Goal: Task Accomplishment & Management: Use online tool/utility

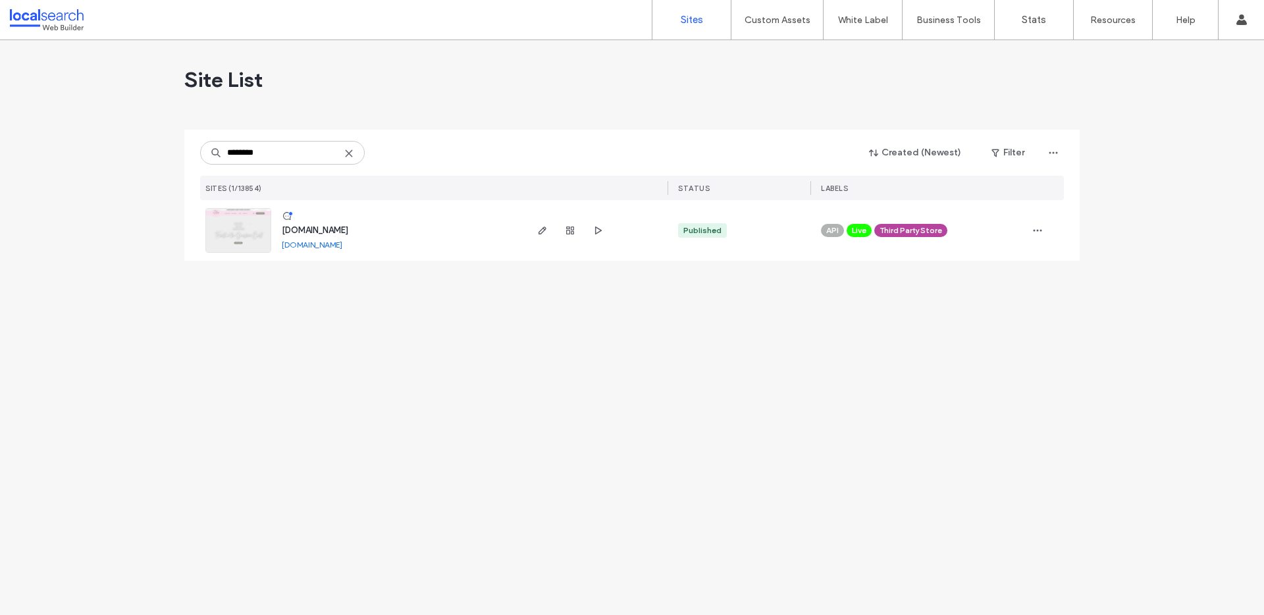
type input "********"
click at [325, 224] on div "[DOMAIN_NAME]" at bounding box center [315, 230] width 66 height 13
click at [323, 228] on span "[DOMAIN_NAME]" at bounding box center [315, 230] width 66 height 10
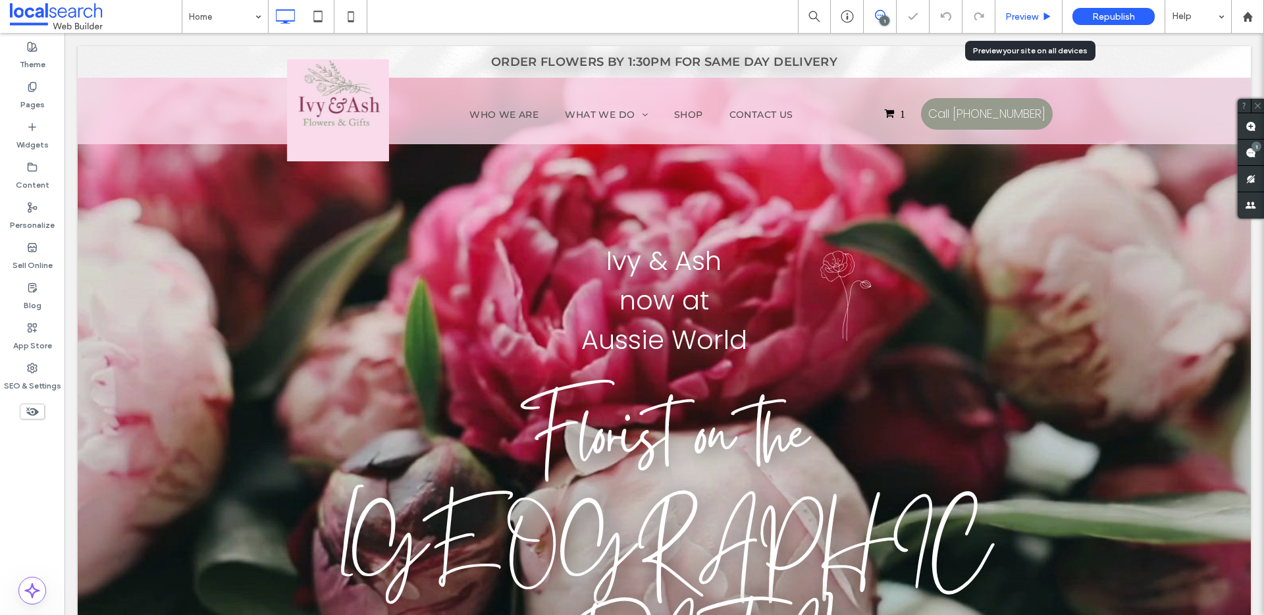
click at [1037, 20] on span "Preview" at bounding box center [1021, 16] width 33 height 11
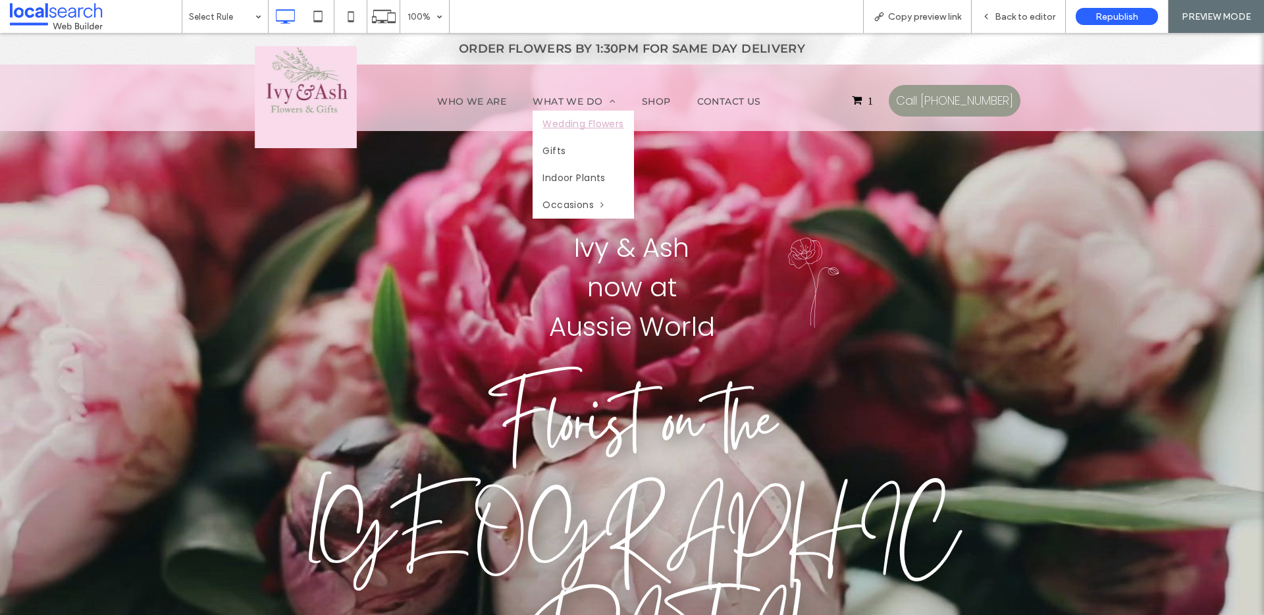
click at [565, 120] on span "Wedding Flowers" at bounding box center [582, 124] width 81 height 14
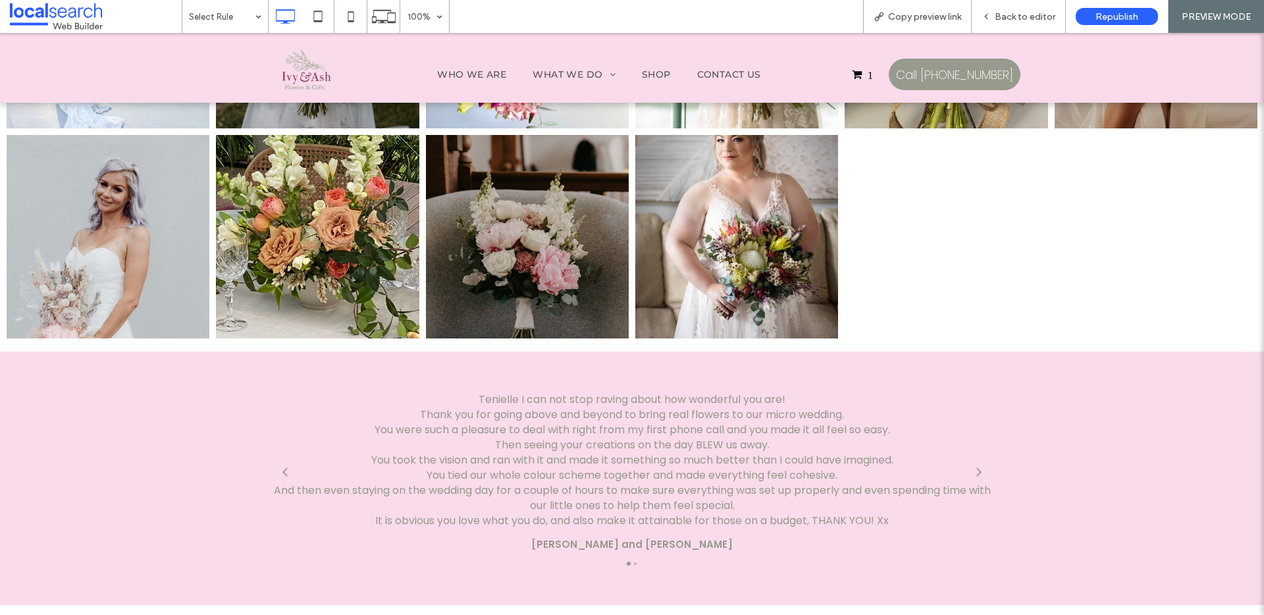
scroll to position [2848, 0]
click at [968, 461] on div "Next" at bounding box center [978, 471] width 21 height 21
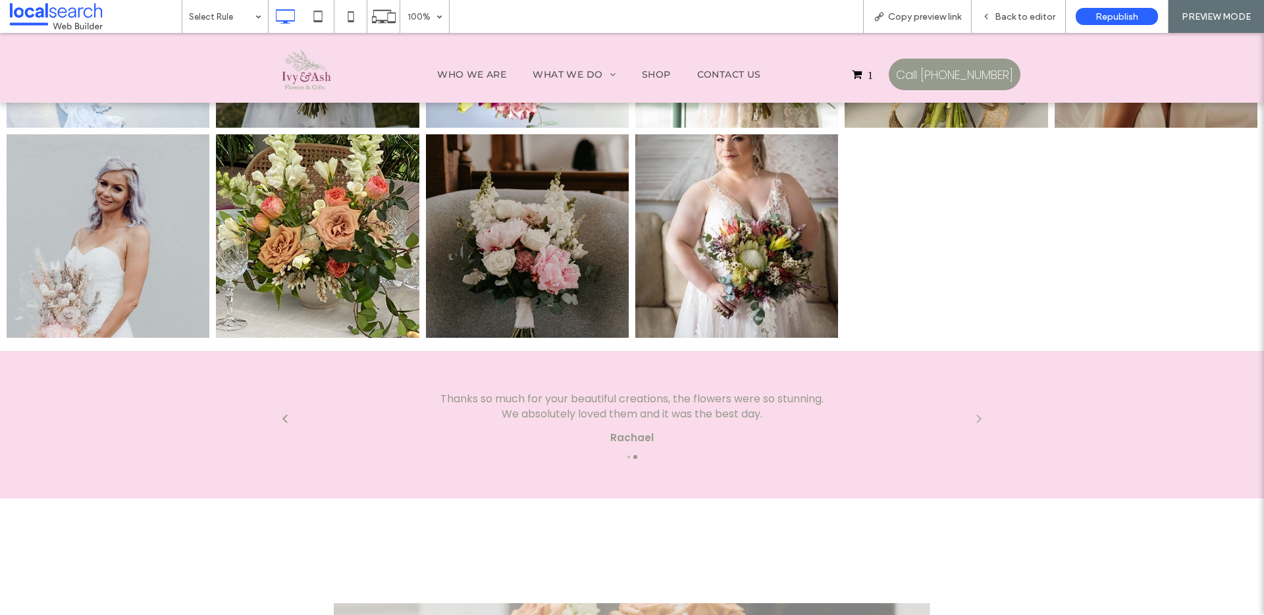
click at [972, 408] on div "Next" at bounding box center [978, 418] width 21 height 21
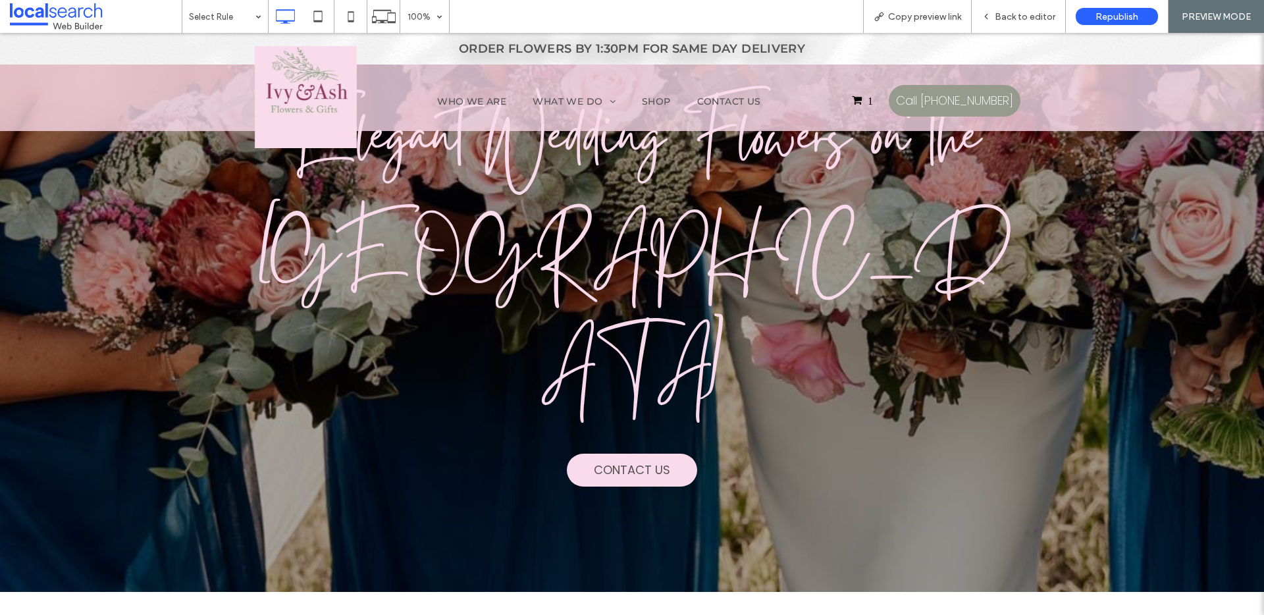
scroll to position [0, 0]
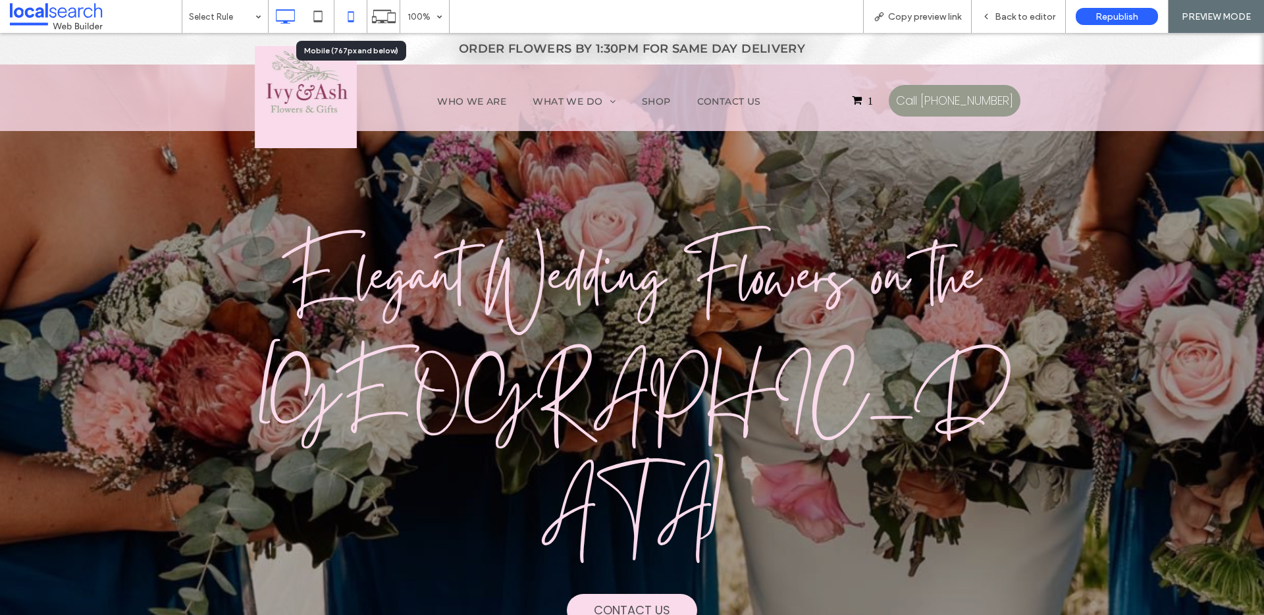
click at [363, 16] on icon at bounding box center [351, 16] width 26 height 26
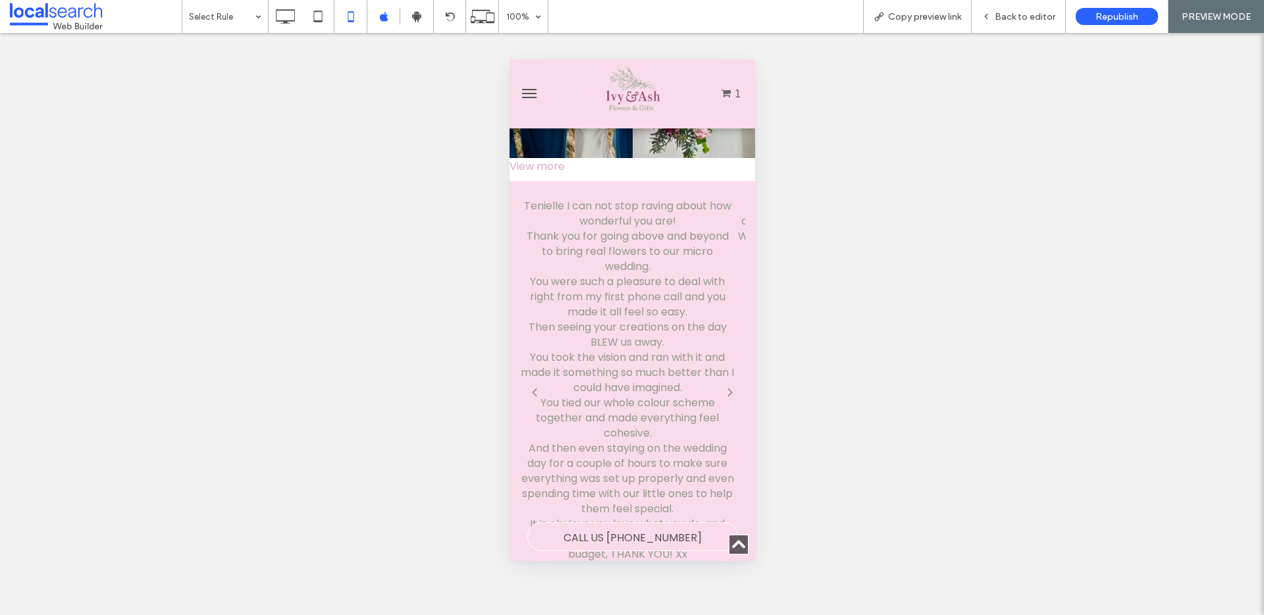
scroll to position [3205, 0]
click at [724, 386] on icon "Next" at bounding box center [729, 391] width 11 height 11
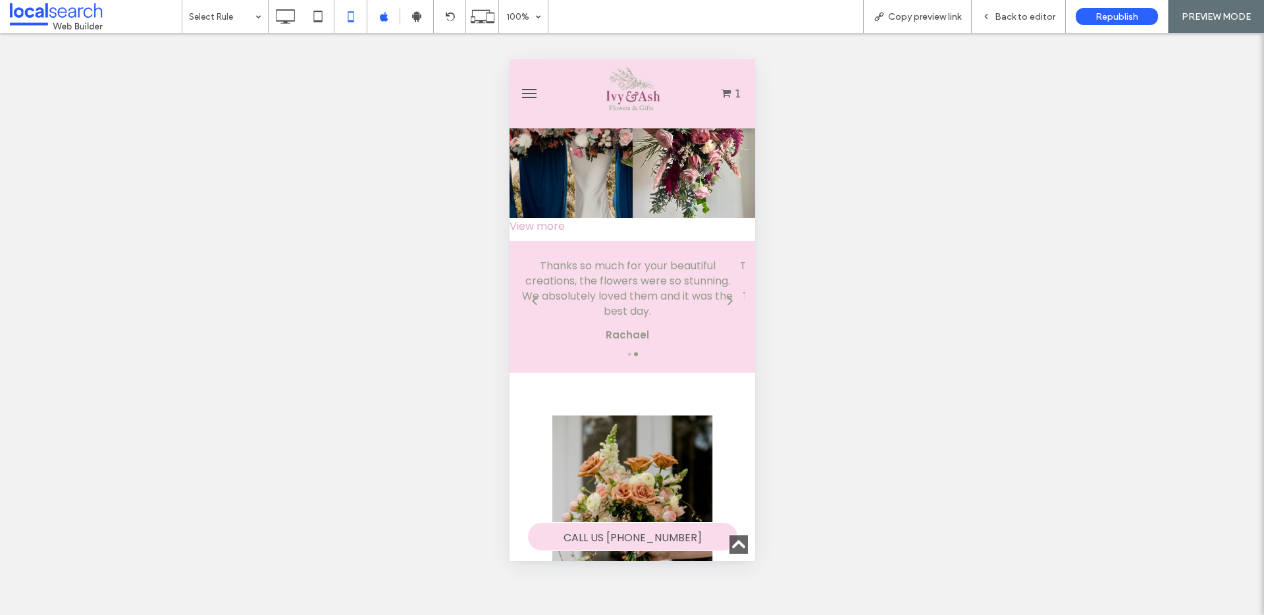
scroll to position [3128, 0]
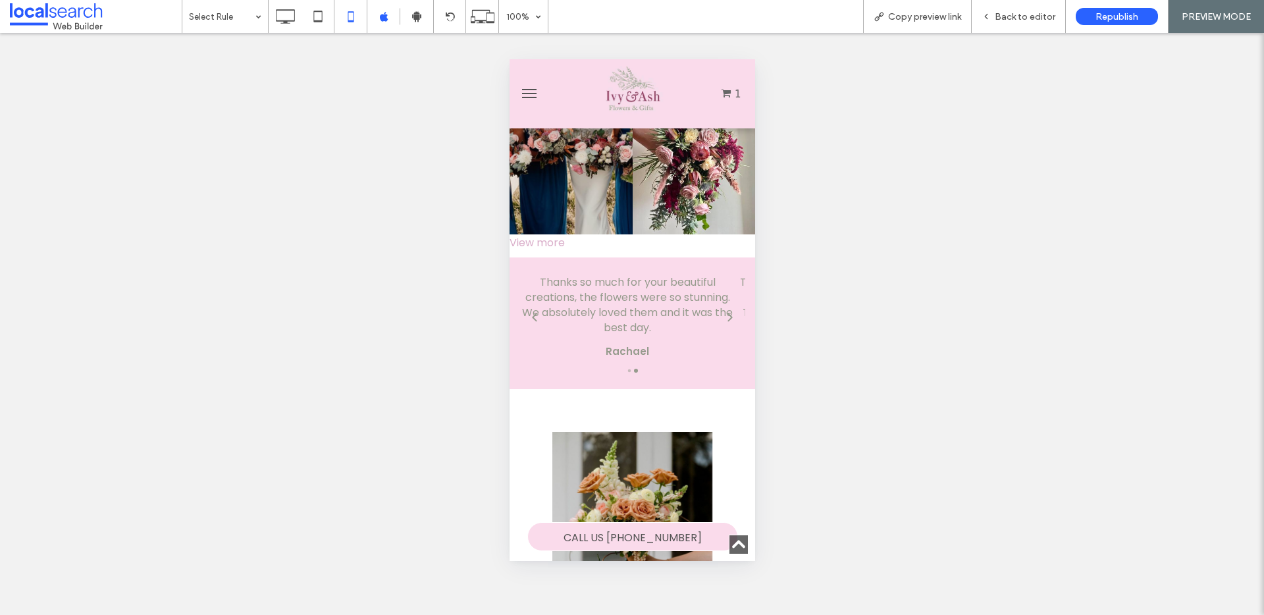
click at [691, 275] on div "Thanks so much for your beautiful creations, the flowers were so stunning. We a…" at bounding box center [626, 318] width 215 height 86
click at [668, 275] on div "Thanks so much for your beautiful creations, the flowers were so stunning. We a…" at bounding box center [626, 305] width 215 height 61
click at [1016, 13] on span "Back to editor" at bounding box center [1025, 16] width 61 height 11
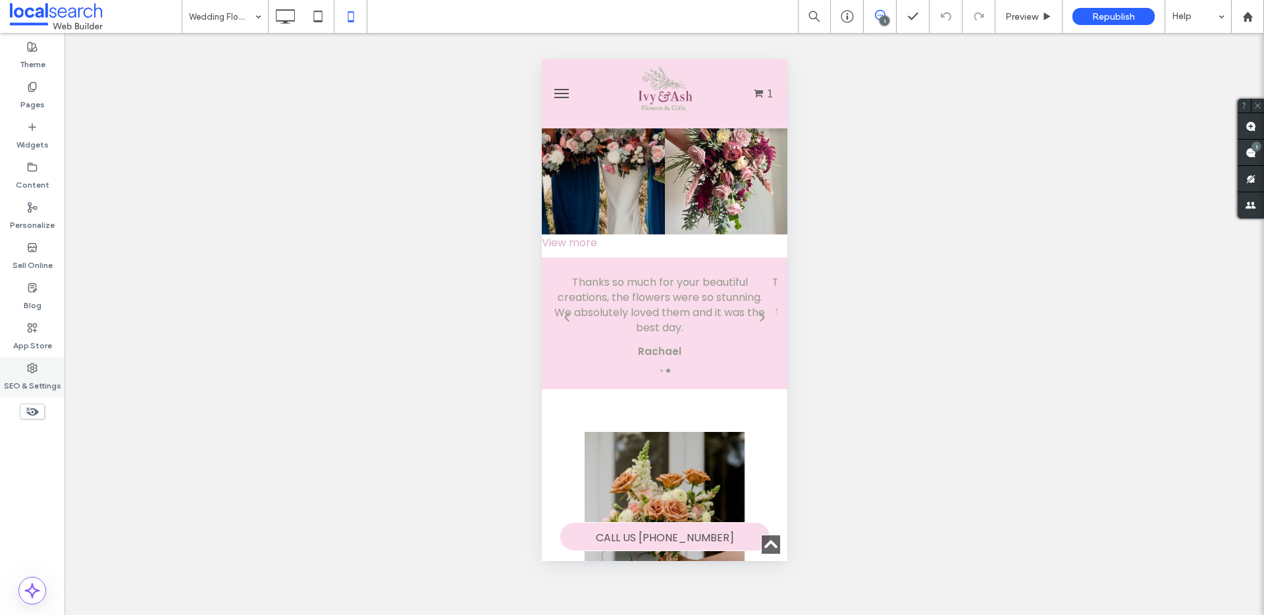
click at [21, 357] on div "SEO & Settings" at bounding box center [32, 377] width 65 height 40
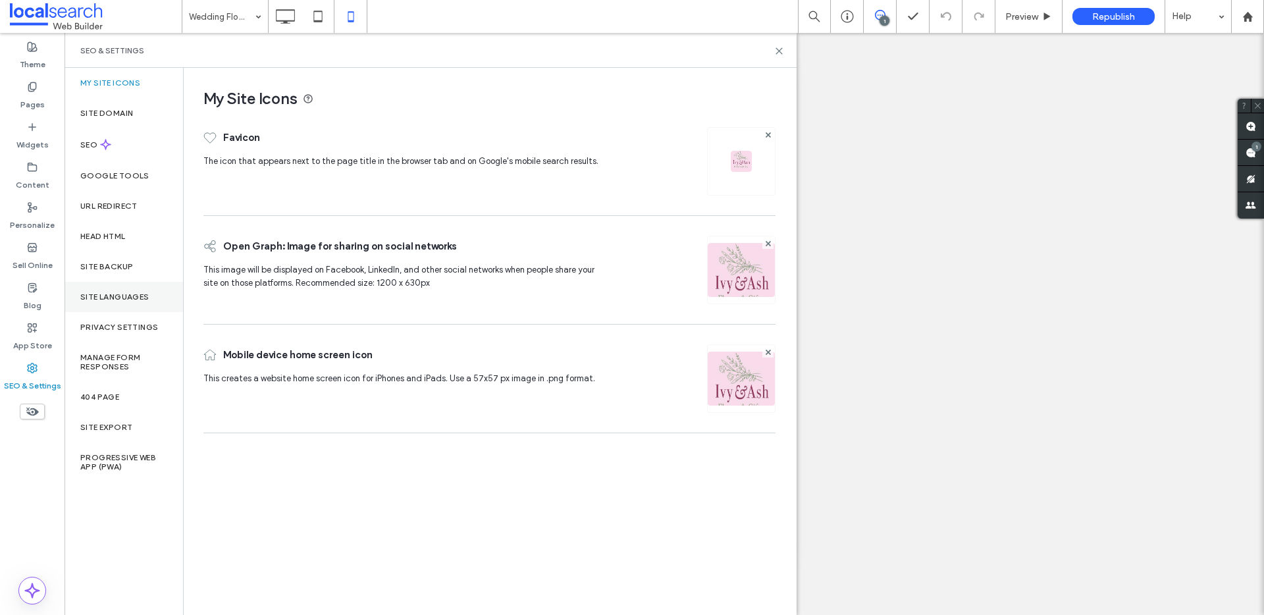
click at [138, 297] on label "Site Languages" at bounding box center [114, 296] width 69 height 9
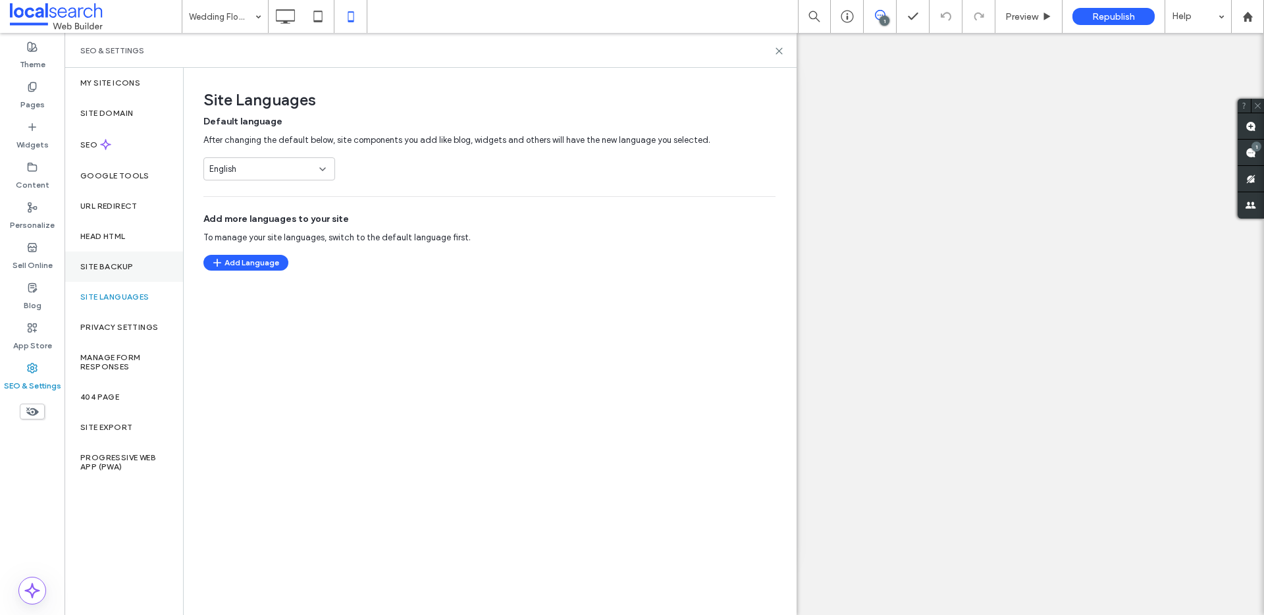
click at [132, 267] on label "Site Backup" at bounding box center [106, 266] width 53 height 9
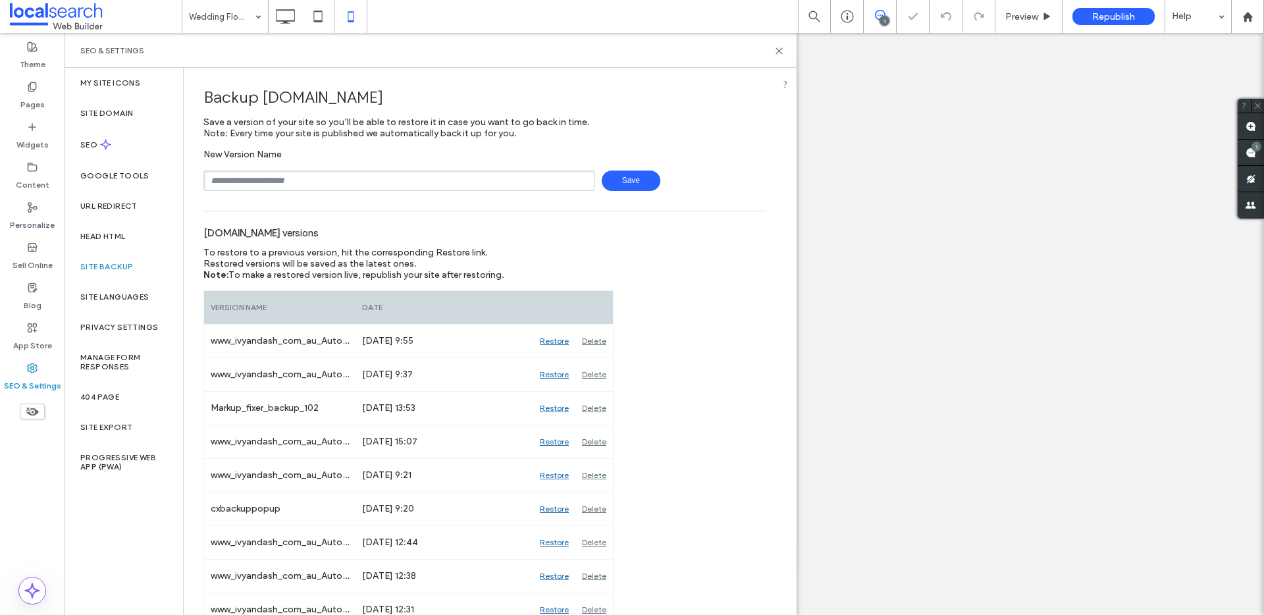
click at [332, 184] on input "text" at bounding box center [399, 181] width 392 height 20
click at [623, 175] on span "Save" at bounding box center [631, 181] width 59 height 20
type input "*********"
click at [629, 184] on span "Save" at bounding box center [631, 181] width 59 height 20
click at [779, 49] on use at bounding box center [779, 51] width 6 height 6
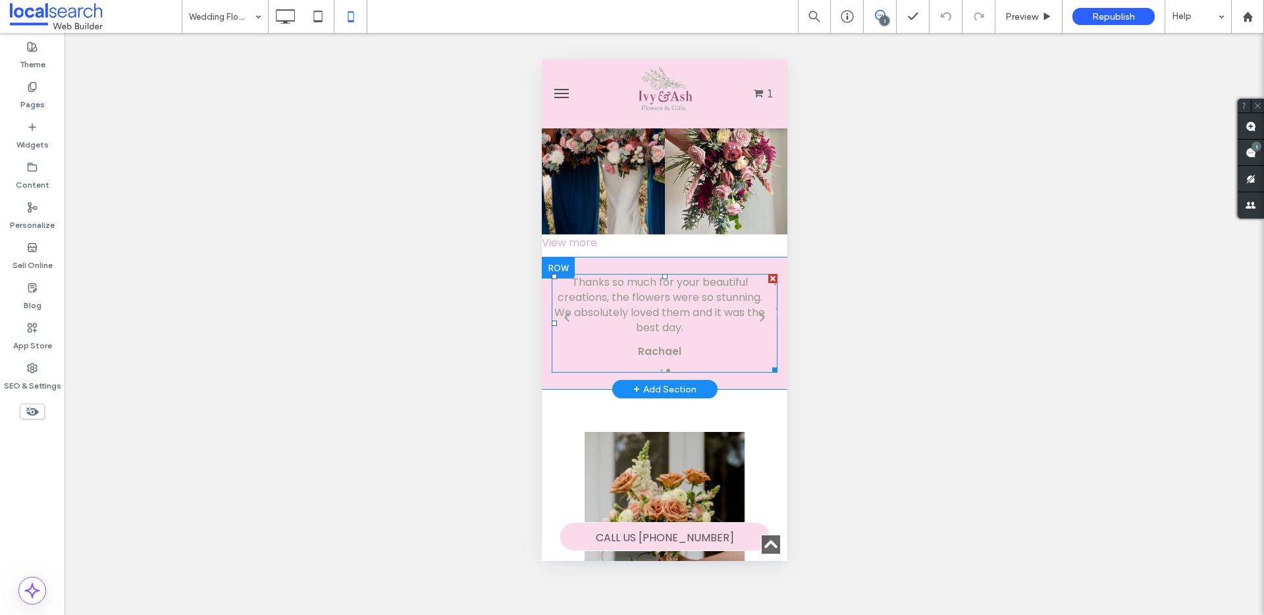
click at [747, 274] on span at bounding box center [664, 323] width 226 height 99
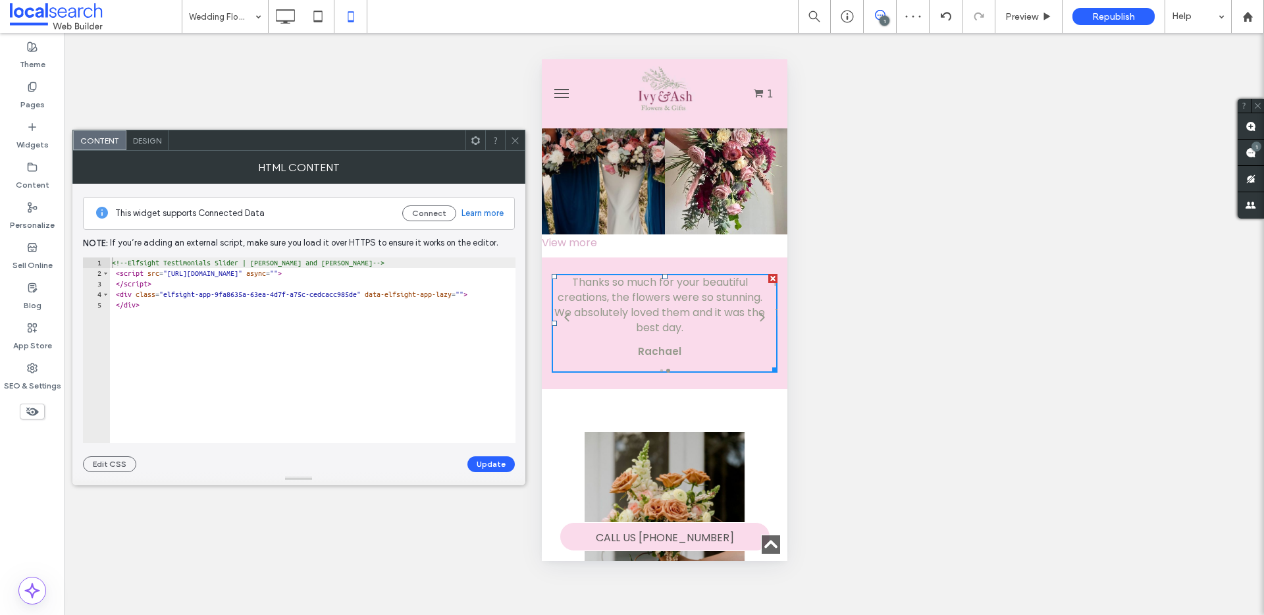
click at [156, 151] on div "HTML Content" at bounding box center [298, 167] width 453 height 33
click at [156, 144] on span "Design" at bounding box center [147, 141] width 28 height 10
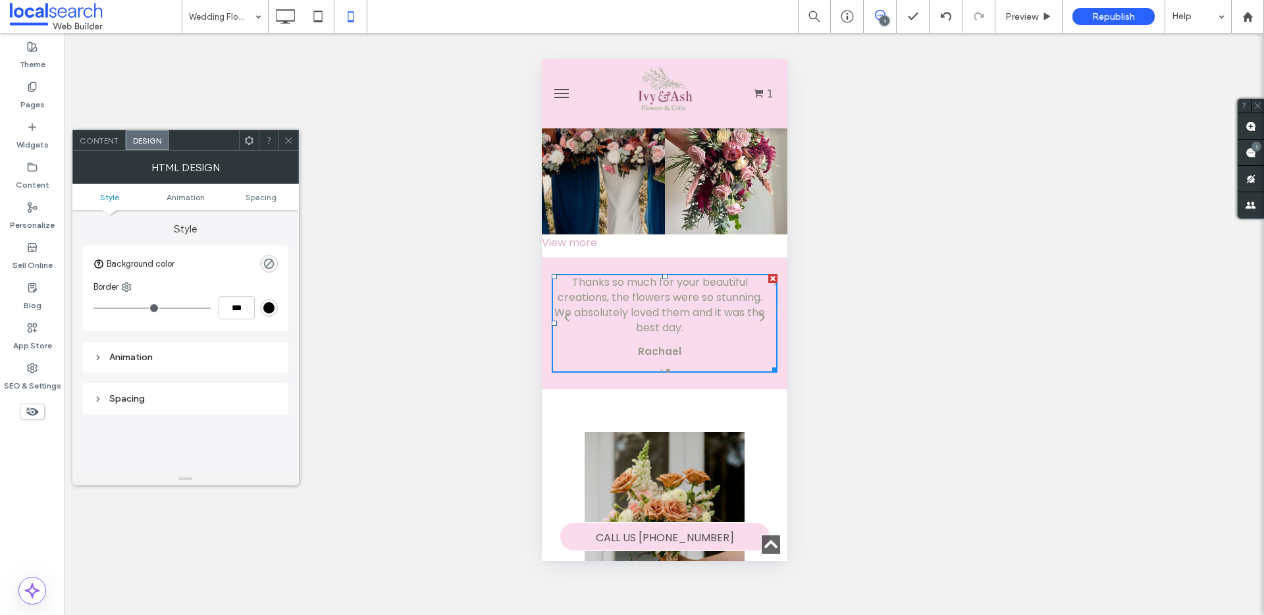
click at [288, 144] on icon at bounding box center [289, 141] width 10 height 10
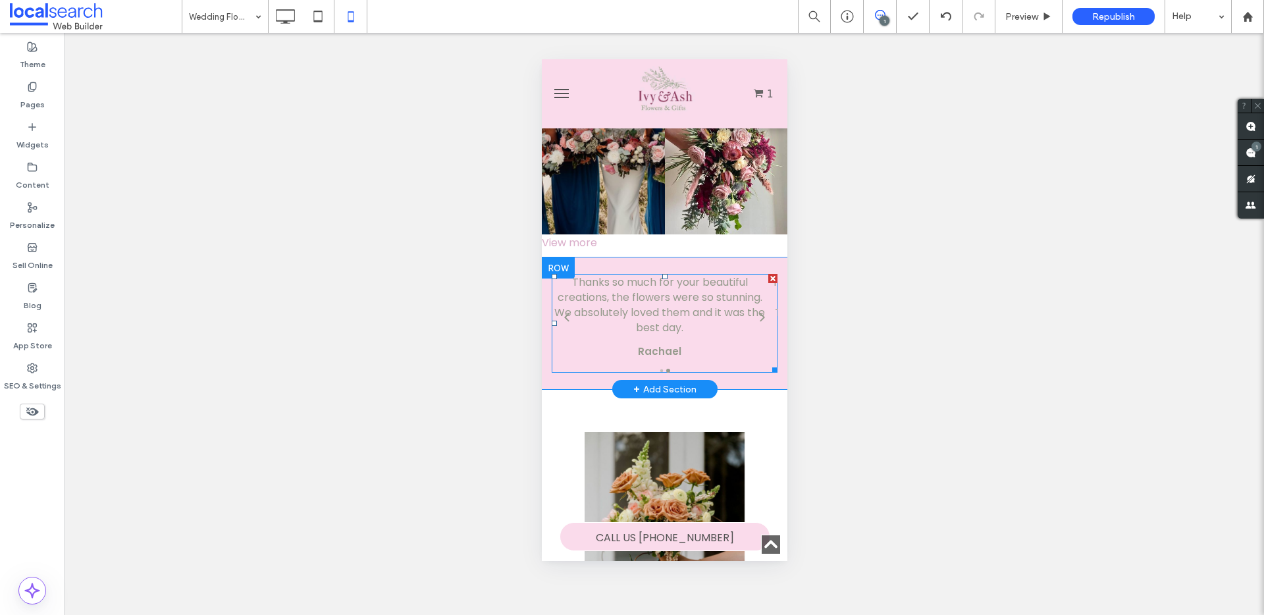
click at [679, 274] on span at bounding box center [664, 323] width 226 height 99
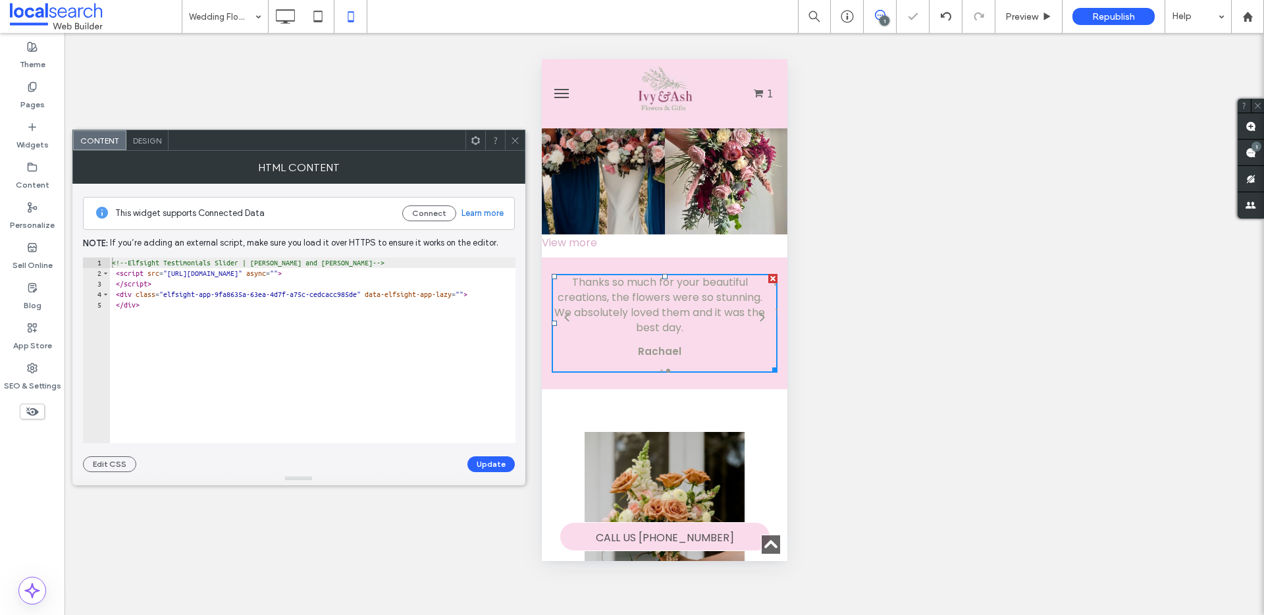
click at [508, 140] on div at bounding box center [515, 140] width 20 height 20
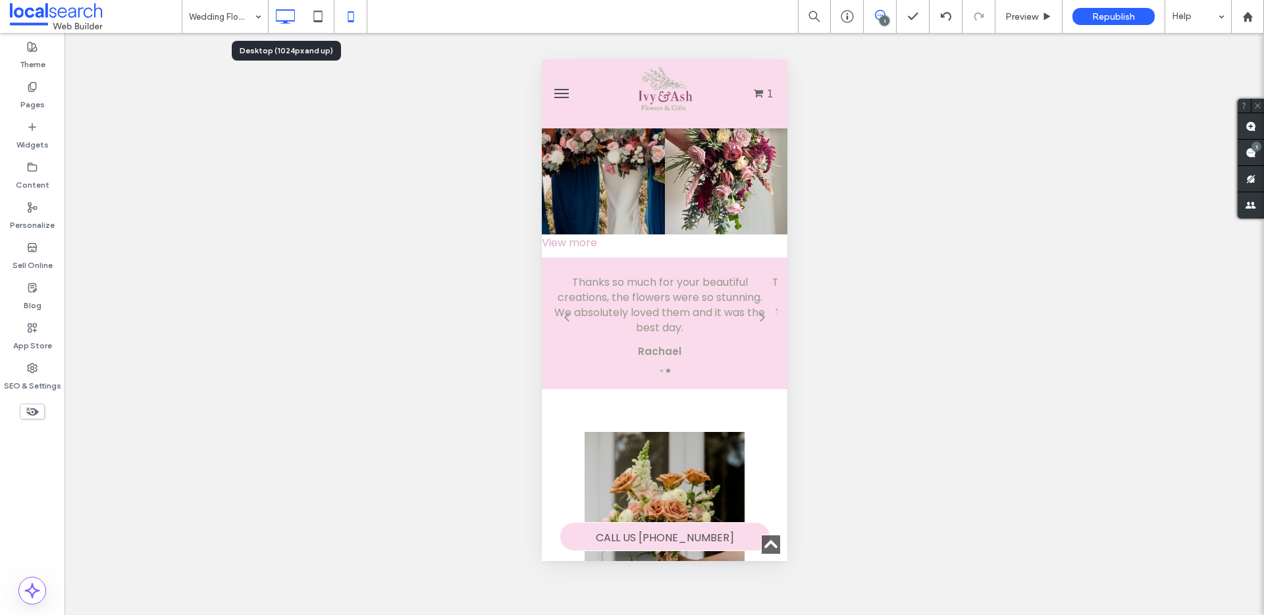
click at [293, 14] on icon at bounding box center [285, 16] width 26 height 26
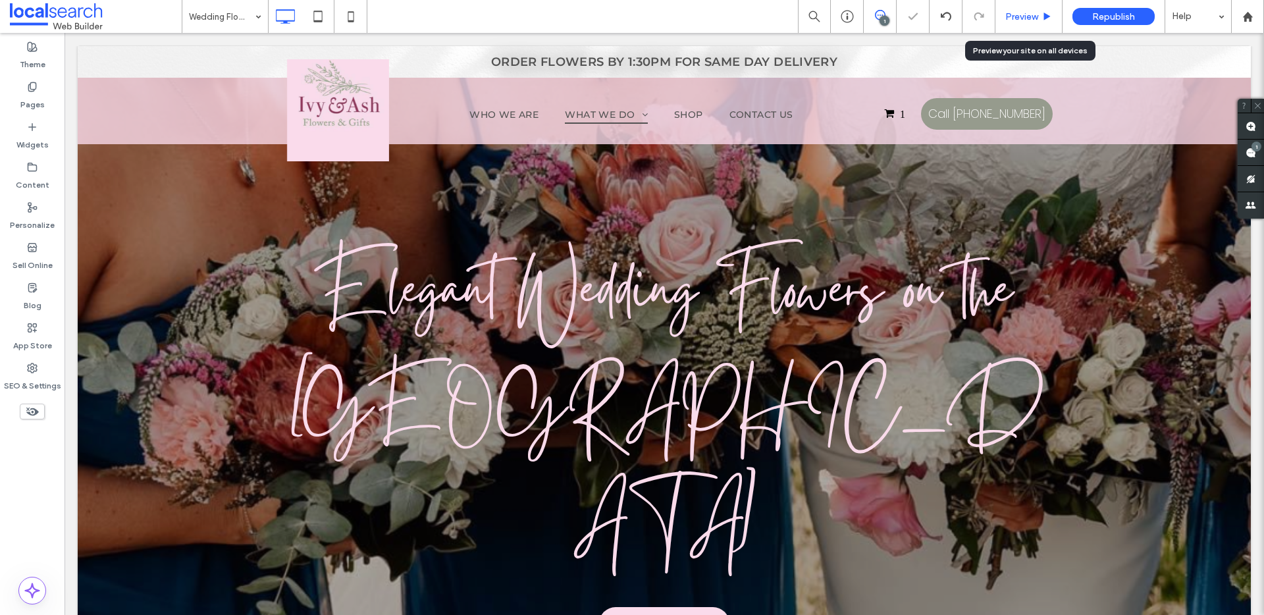
click at [1018, 26] on div "Preview" at bounding box center [1028, 16] width 67 height 33
click at [1043, 12] on icon at bounding box center [1047, 17] width 10 height 10
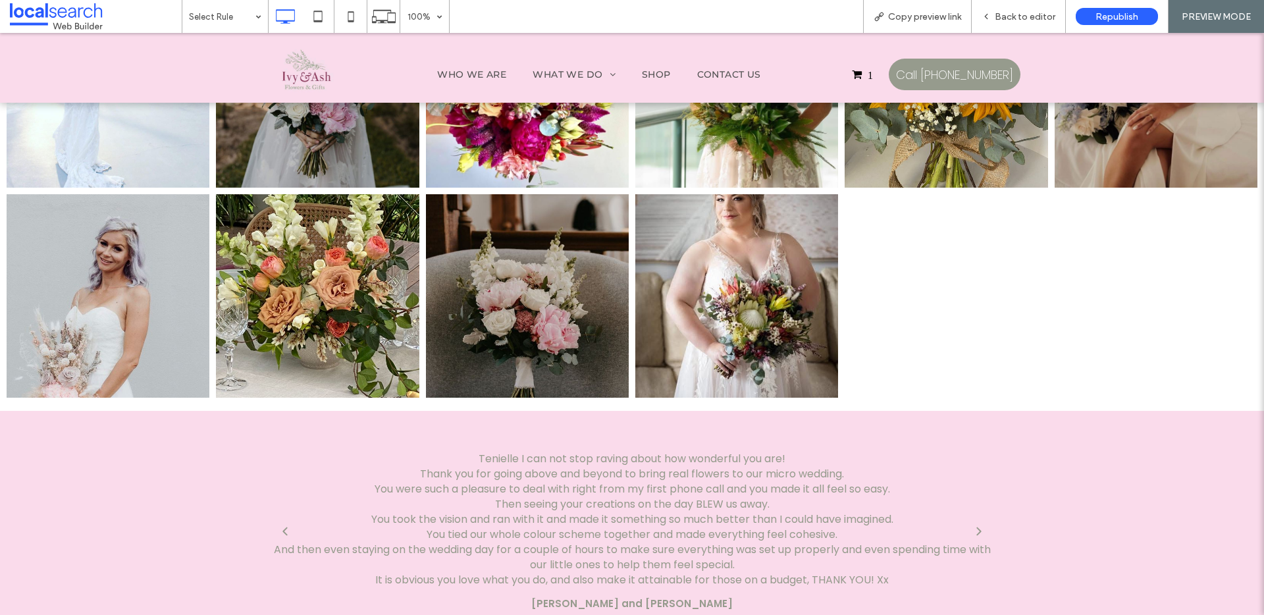
scroll to position [2789, 0]
click at [974, 525] on icon "Next" at bounding box center [978, 530] width 11 height 11
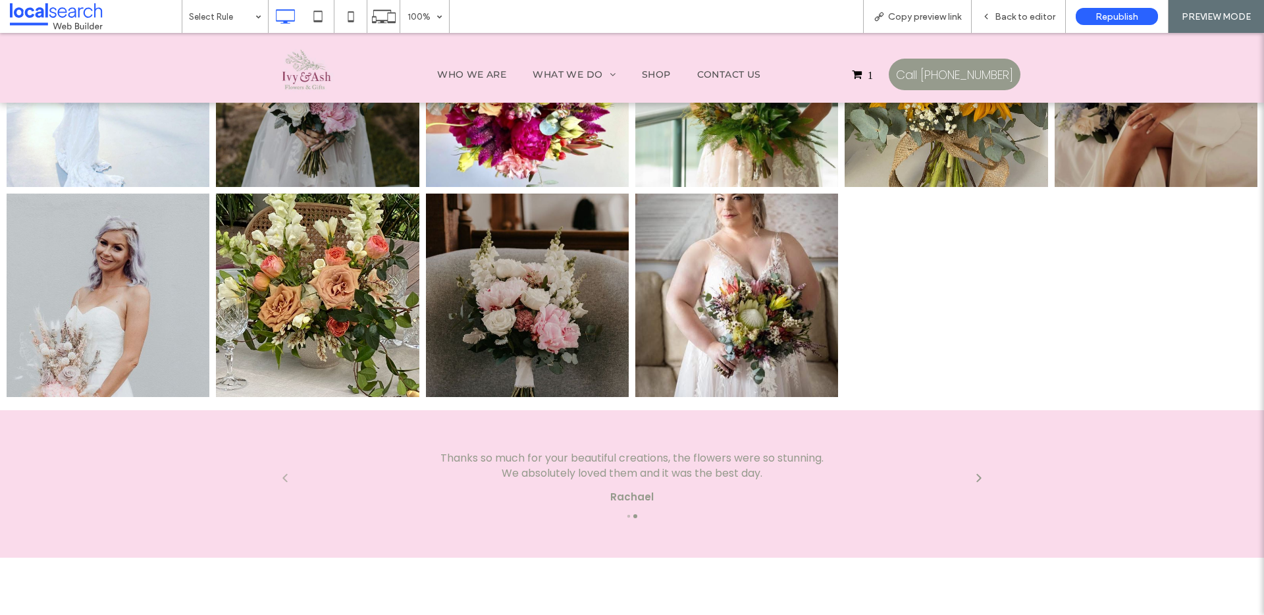
click at [286, 467] on div "Previous" at bounding box center [285, 477] width 21 height 21
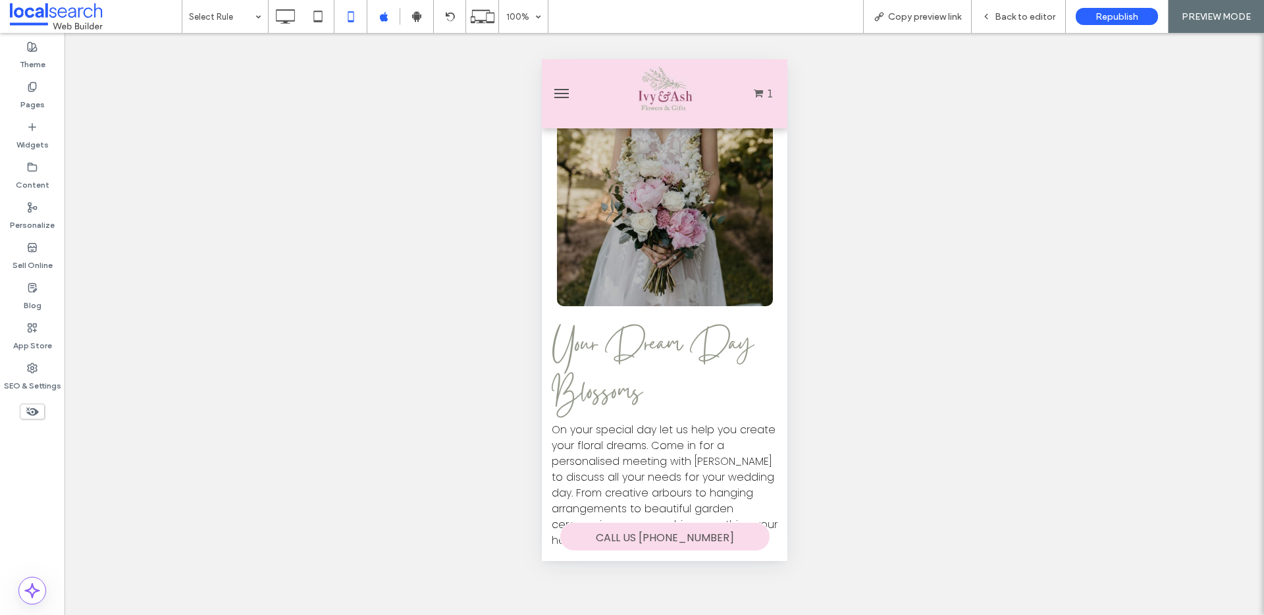
scroll to position [555, 0]
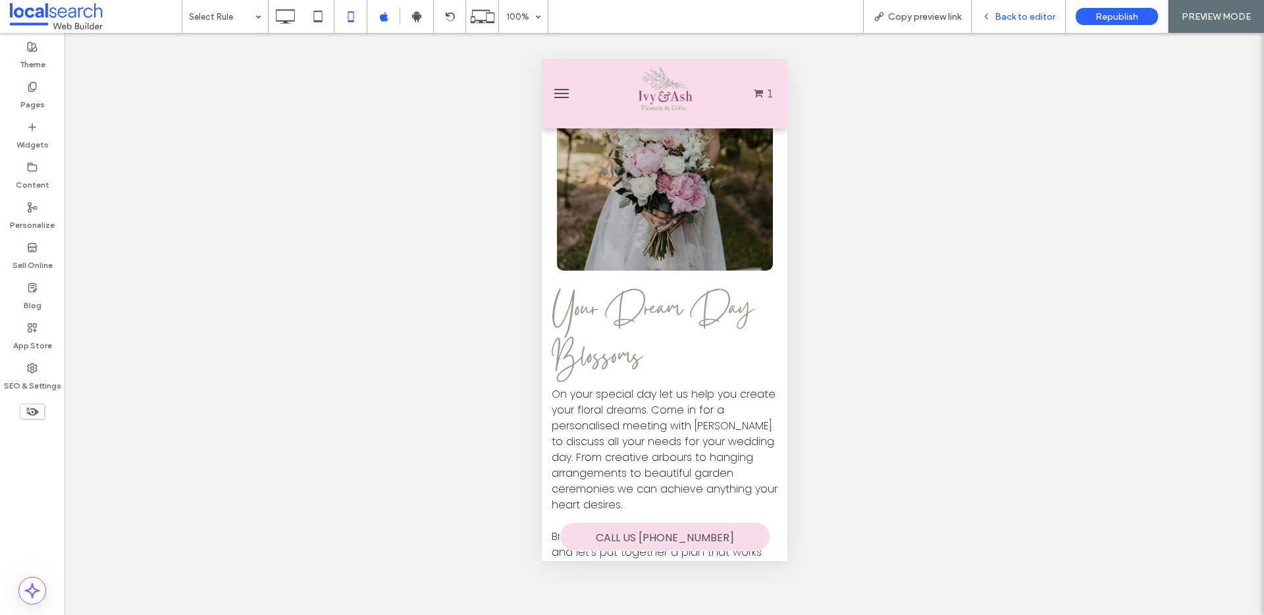
click at [1022, 22] on div "Back to editor" at bounding box center [1019, 16] width 94 height 33
click at [1016, 23] on div "Back to editor" at bounding box center [1019, 16] width 94 height 33
click at [1014, 18] on span "Back to editor" at bounding box center [1025, 16] width 61 height 11
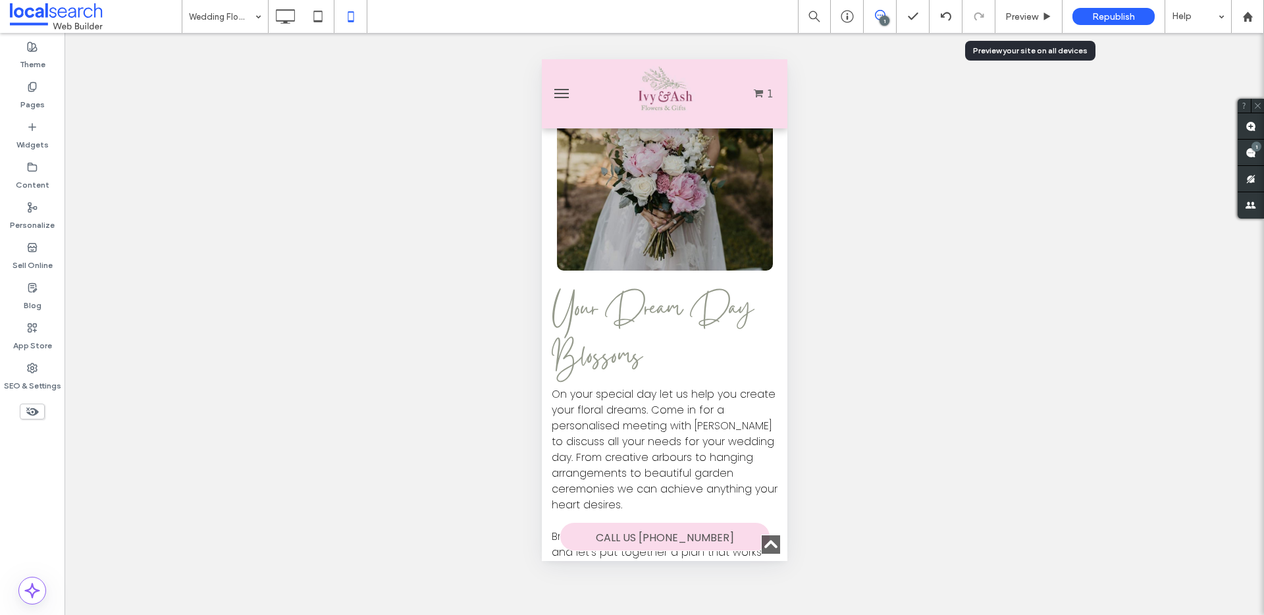
click at [1014, 18] on span "Preview" at bounding box center [1021, 16] width 33 height 11
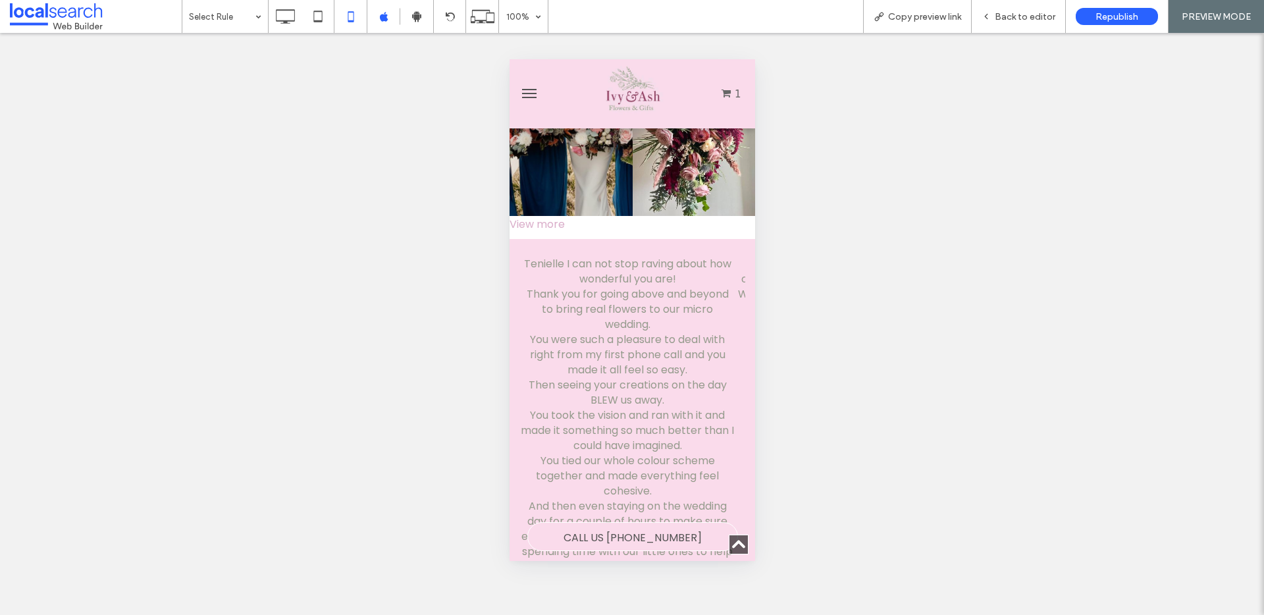
scroll to position [3148, 0]
click at [727, 350] on div "Tenielle I can not stop raving about how wonderful you are! Thank you for going…" at bounding box center [626, 436] width 215 height 363
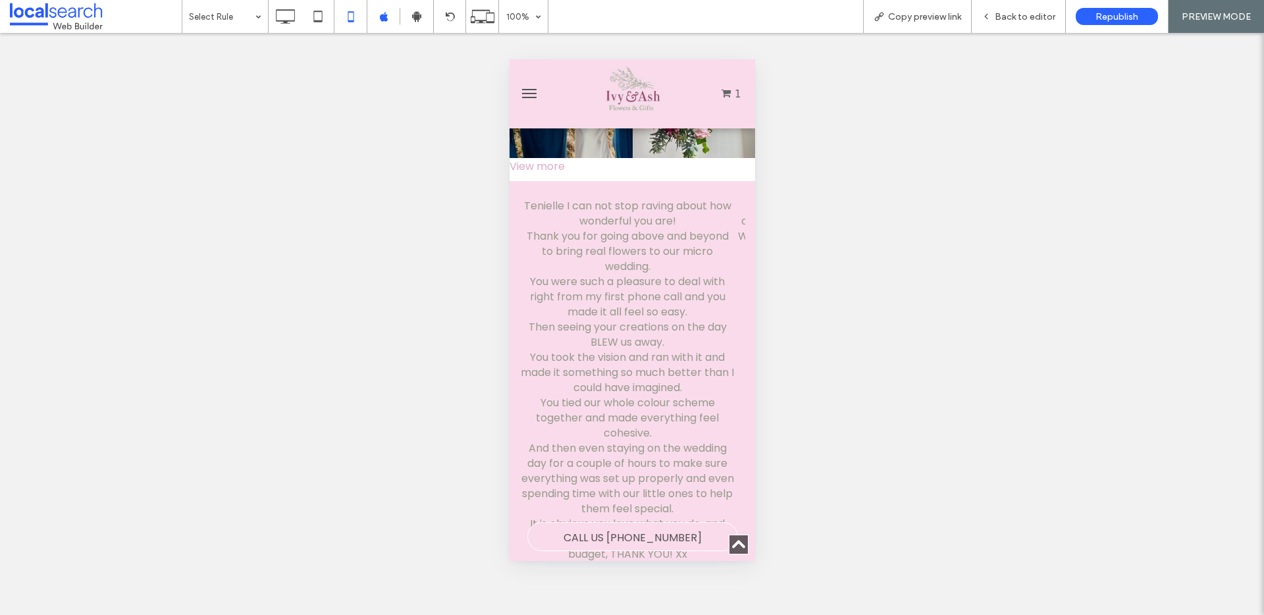
scroll to position [3221, 0]
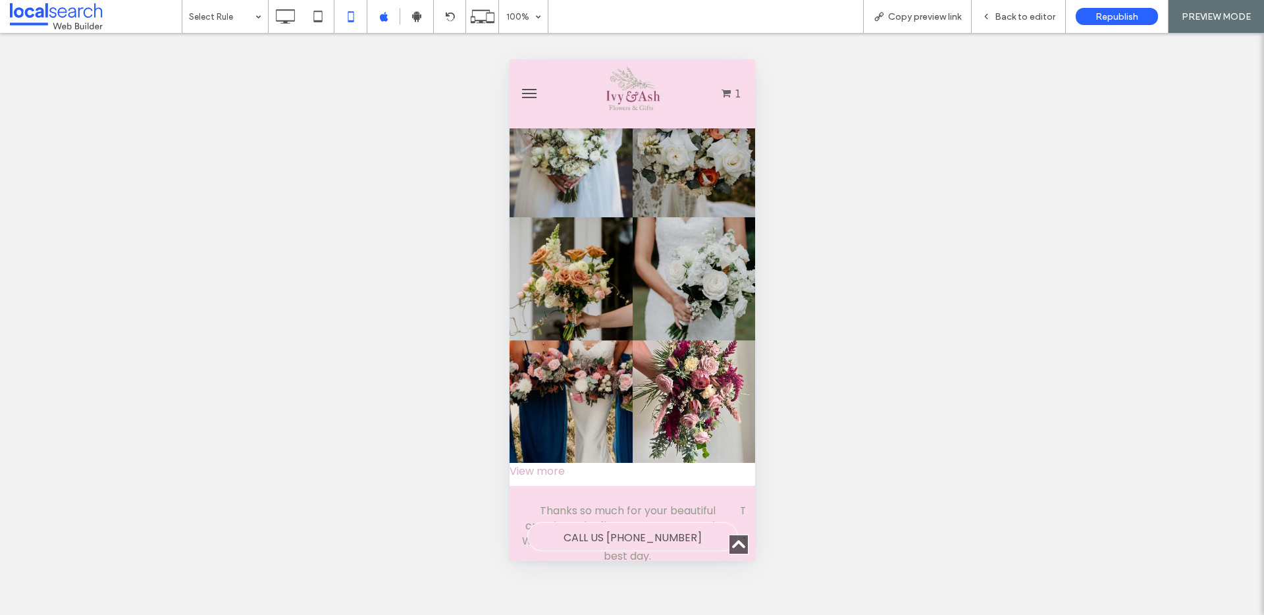
scroll to position [2892, 0]
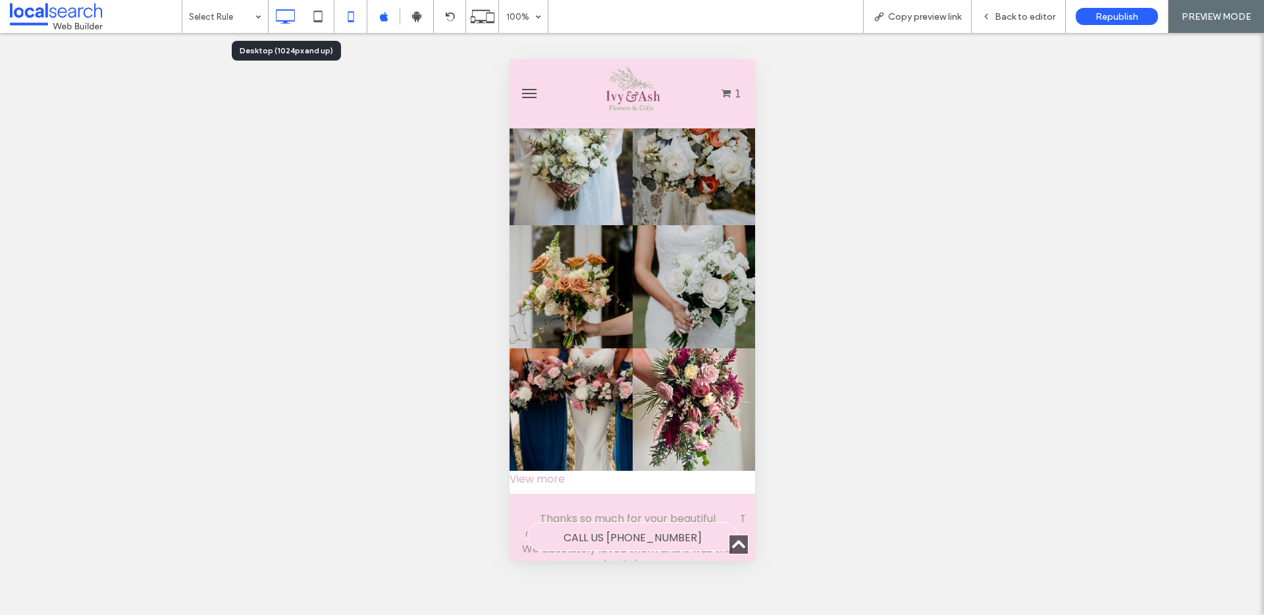
click at [283, 17] on icon at bounding box center [285, 16] width 26 height 26
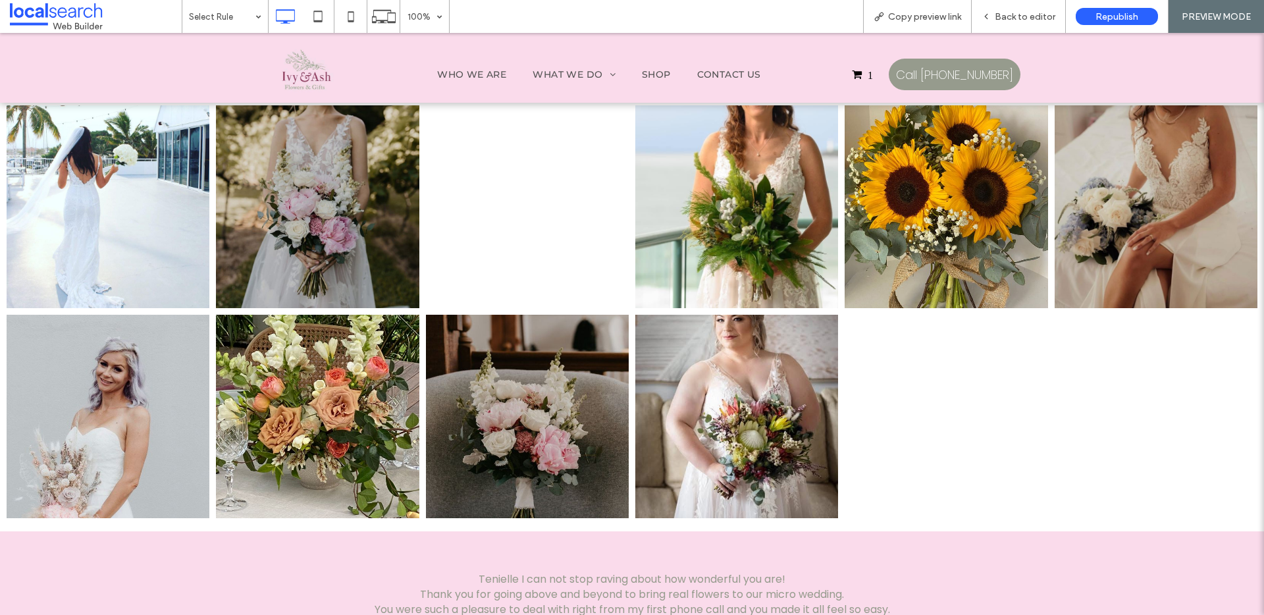
scroll to position [2899, 0]
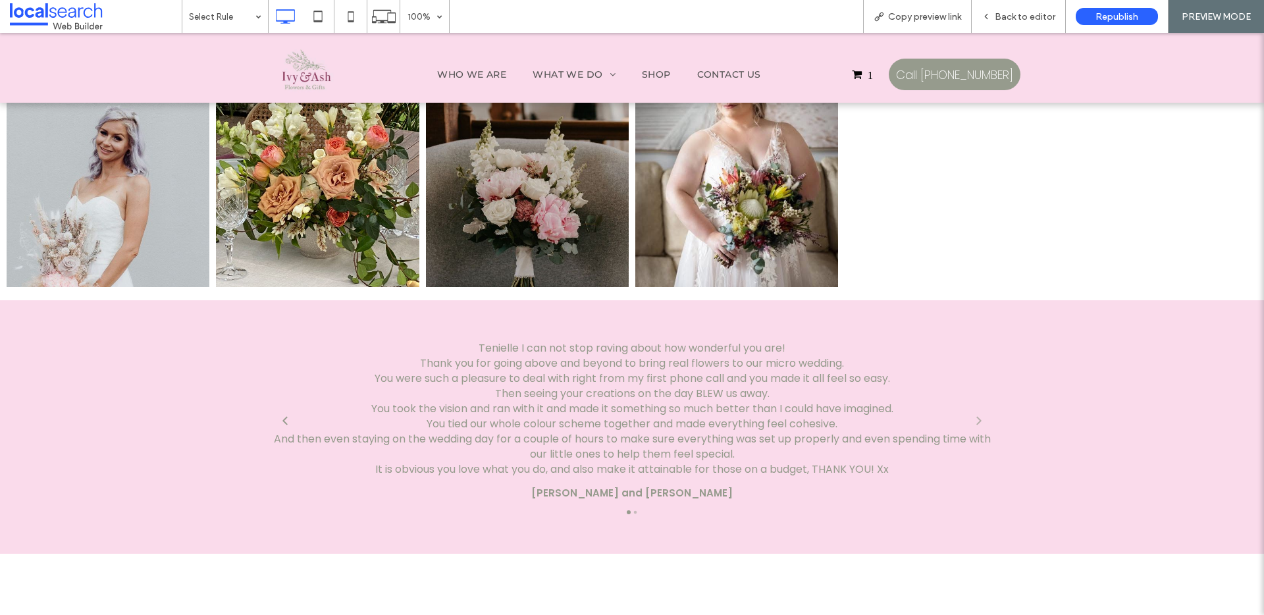
click at [977, 415] on icon "Next" at bounding box center [978, 420] width 11 height 11
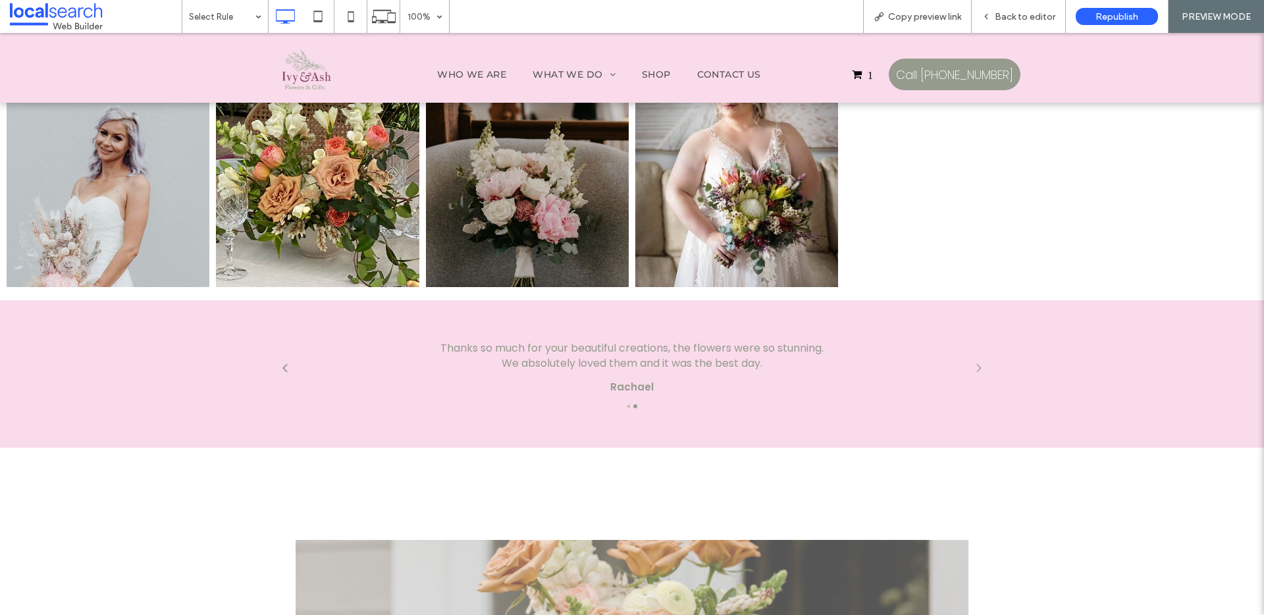
click at [980, 357] on div "Next" at bounding box center [978, 367] width 21 height 21
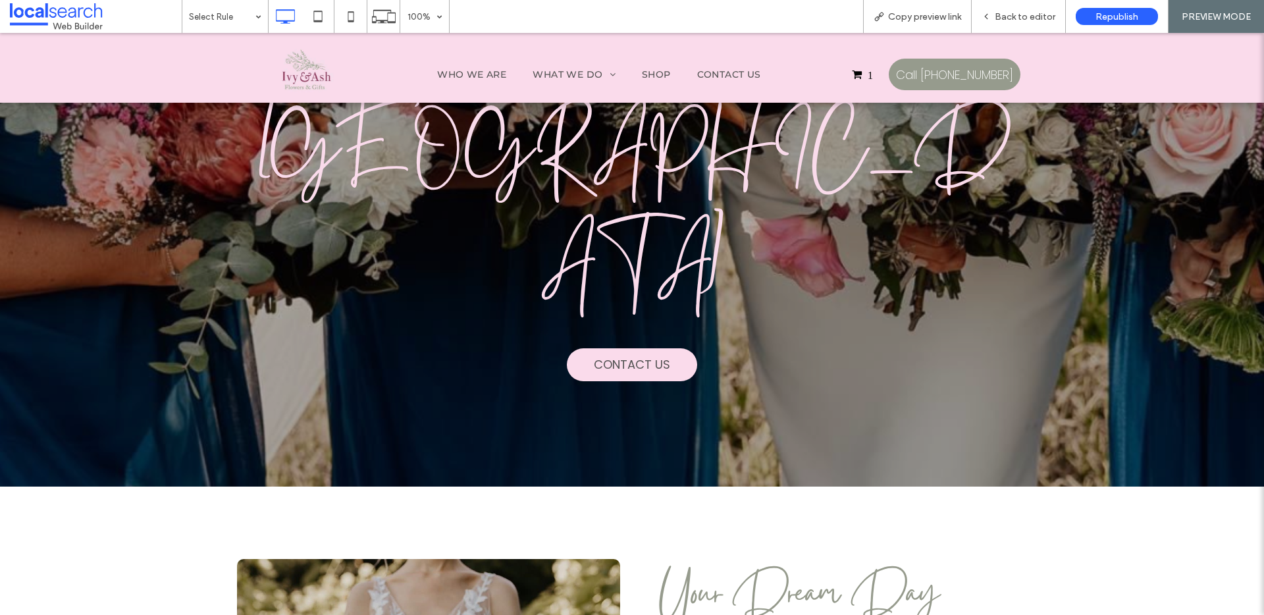
scroll to position [0, 0]
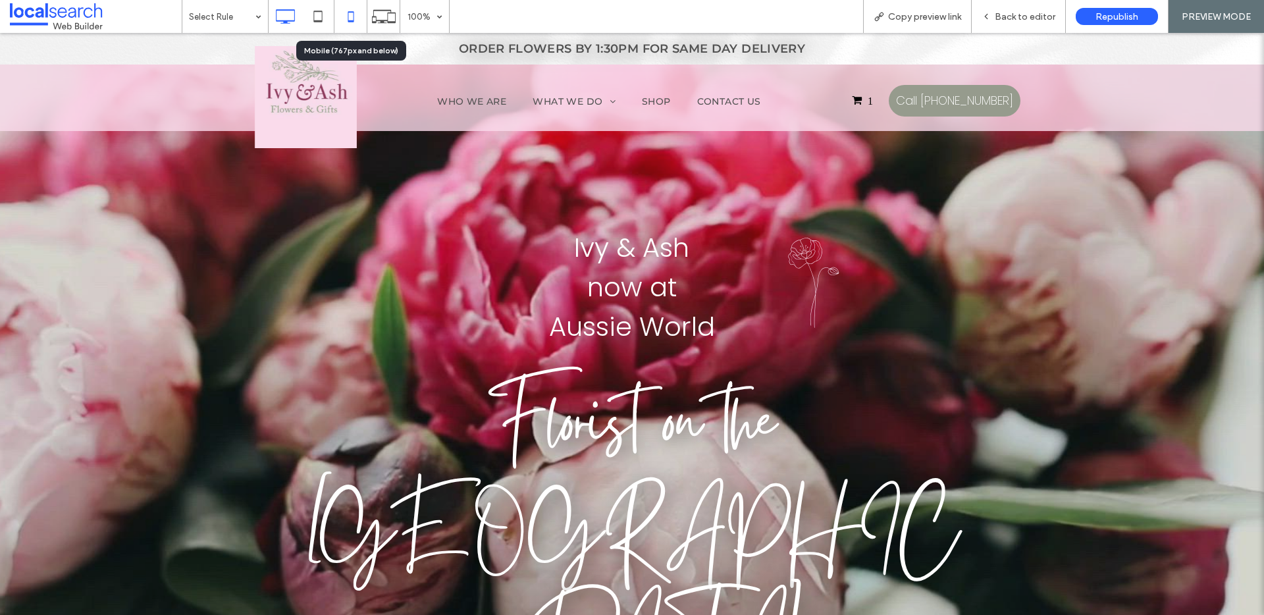
click at [357, 21] on icon at bounding box center [351, 16] width 26 height 26
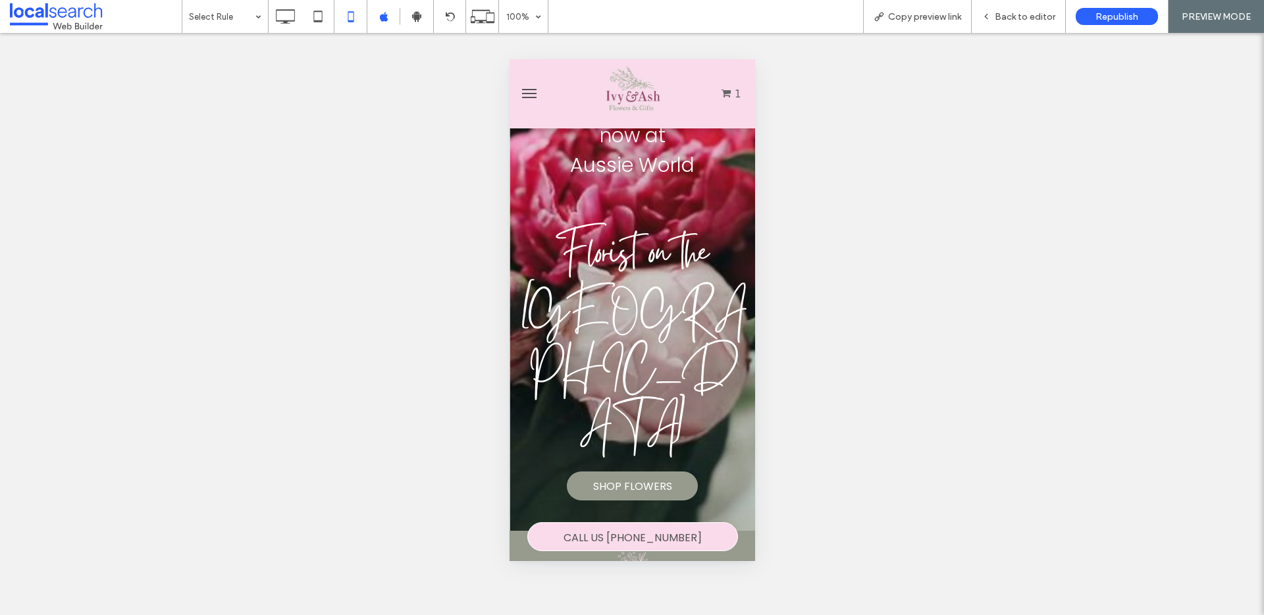
scroll to position [86, 0]
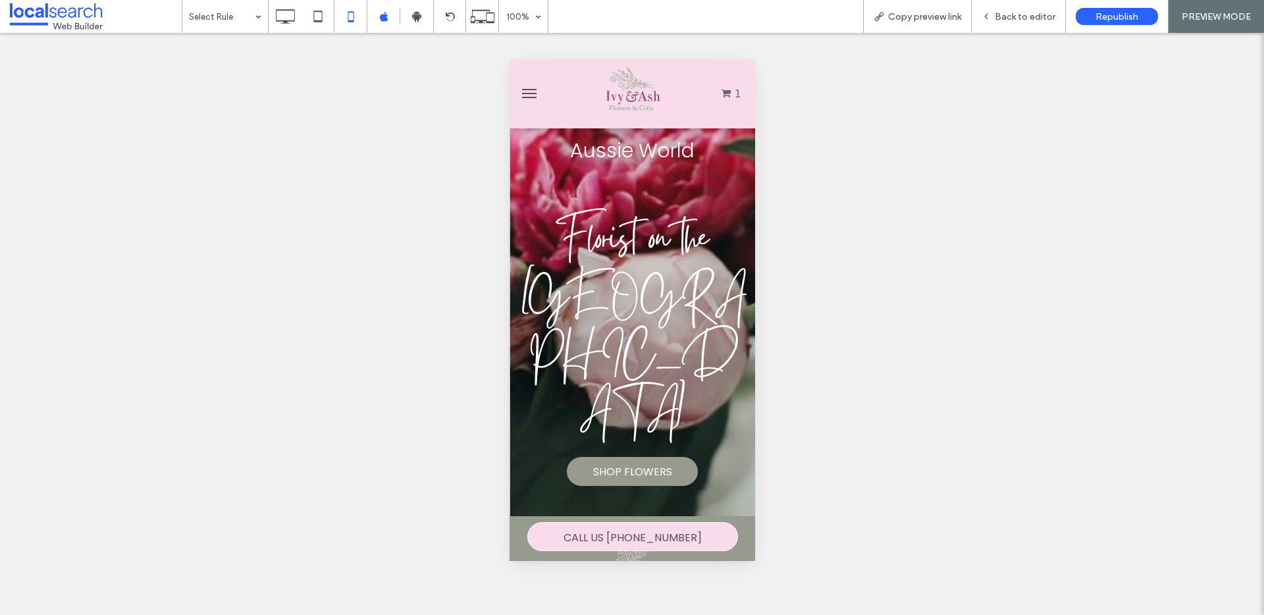
click at [534, 93] on span "menu" at bounding box center [528, 93] width 14 height 1
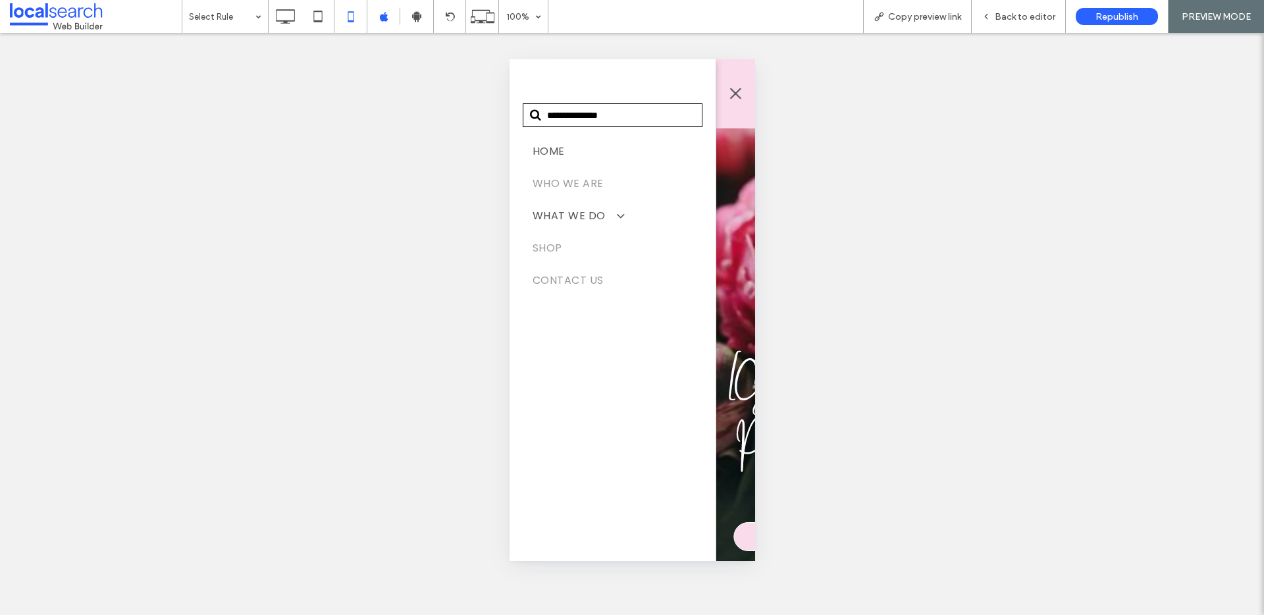
click at [613, 213] on span at bounding box center [613, 216] width 22 height 14
click at [539, 330] on link "Shop" at bounding box center [612, 340] width 180 height 32
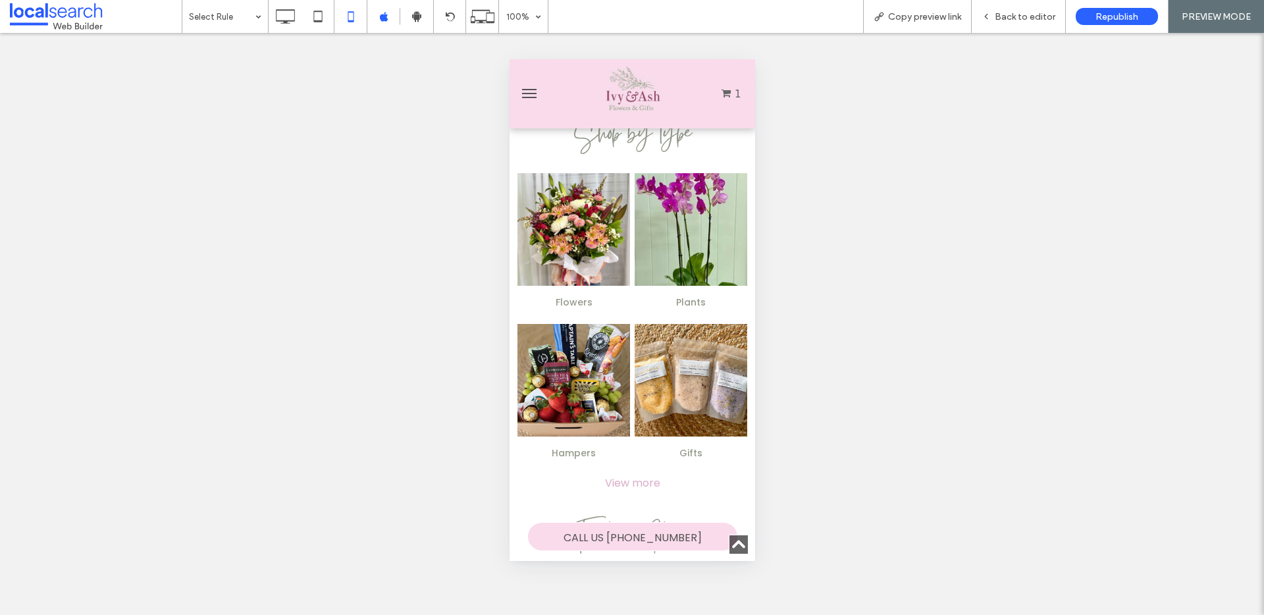
scroll to position [326, 0]
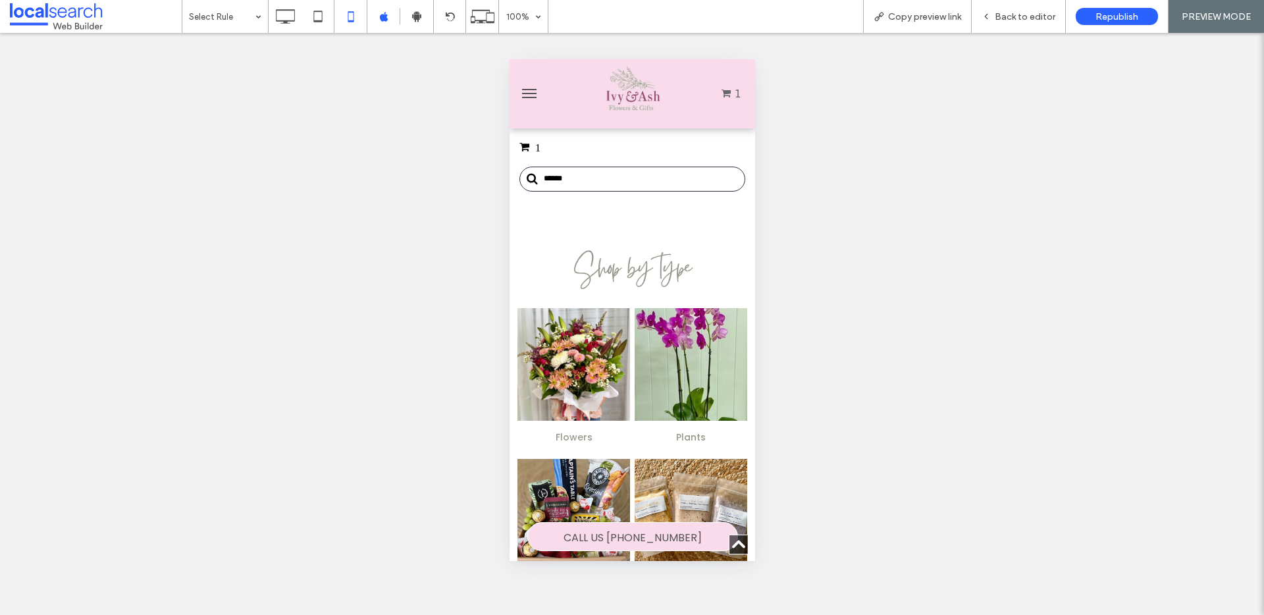
click at [562, 370] on link at bounding box center [573, 364] width 113 height 113
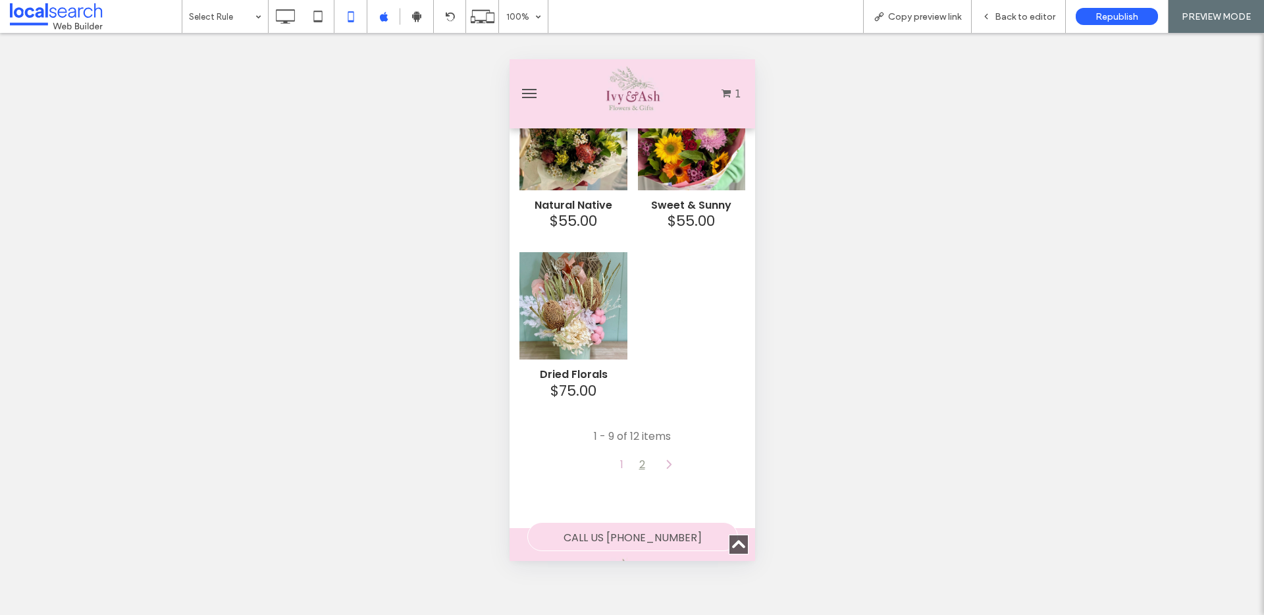
scroll to position [631, 0]
click at [636, 456] on link "2" at bounding box center [642, 463] width 22 height 14
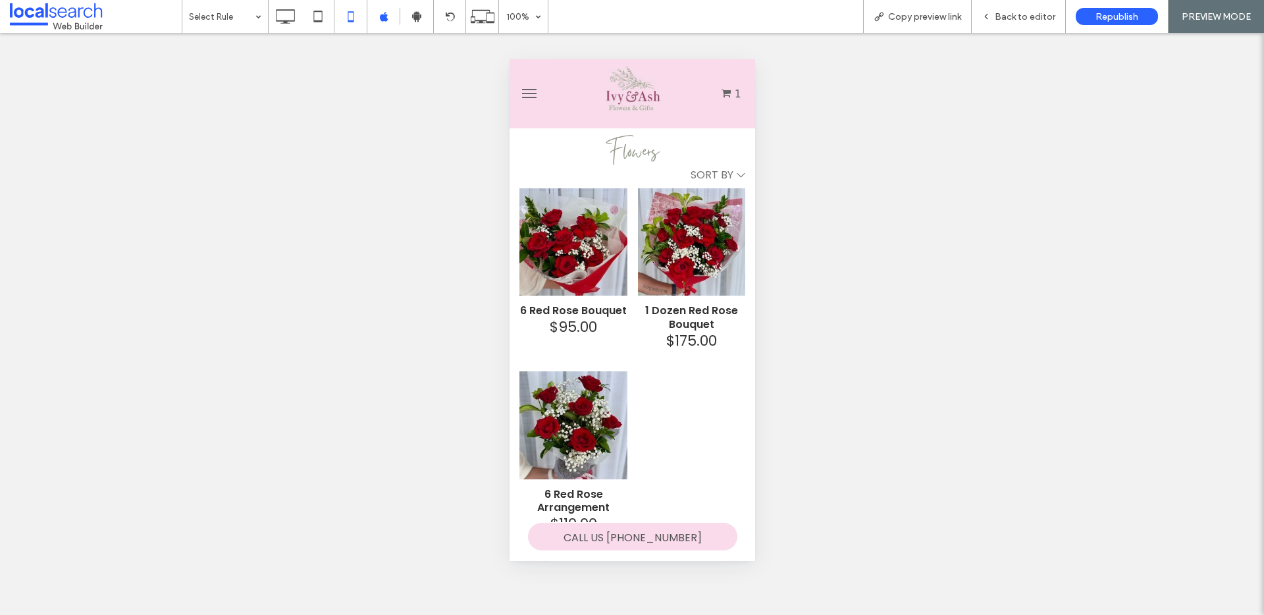
scroll to position [0, 0]
